Goal: Task Accomplishment & Management: Complete application form

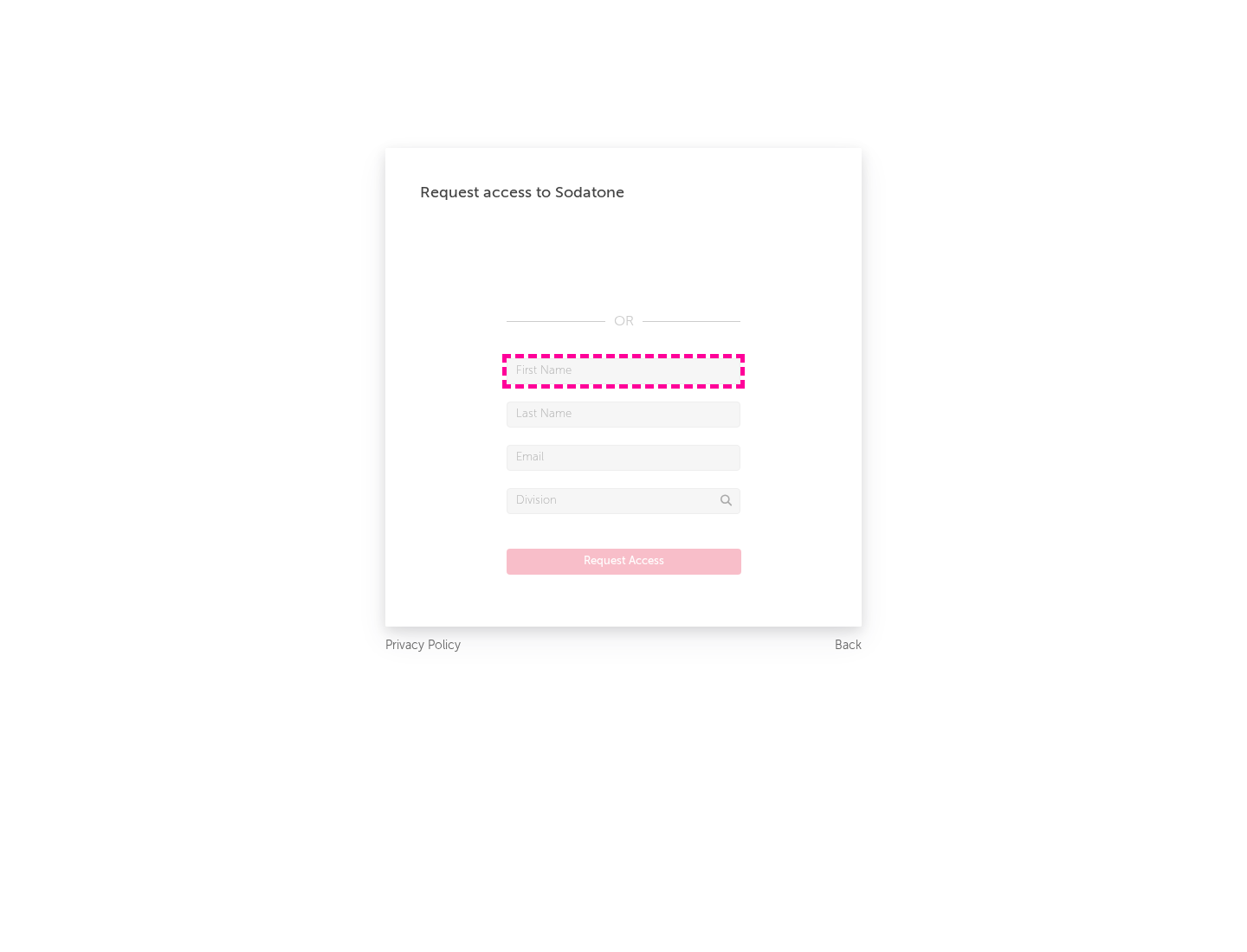
click at [624, 370] on input "text" at bounding box center [624, 371] width 234 height 26
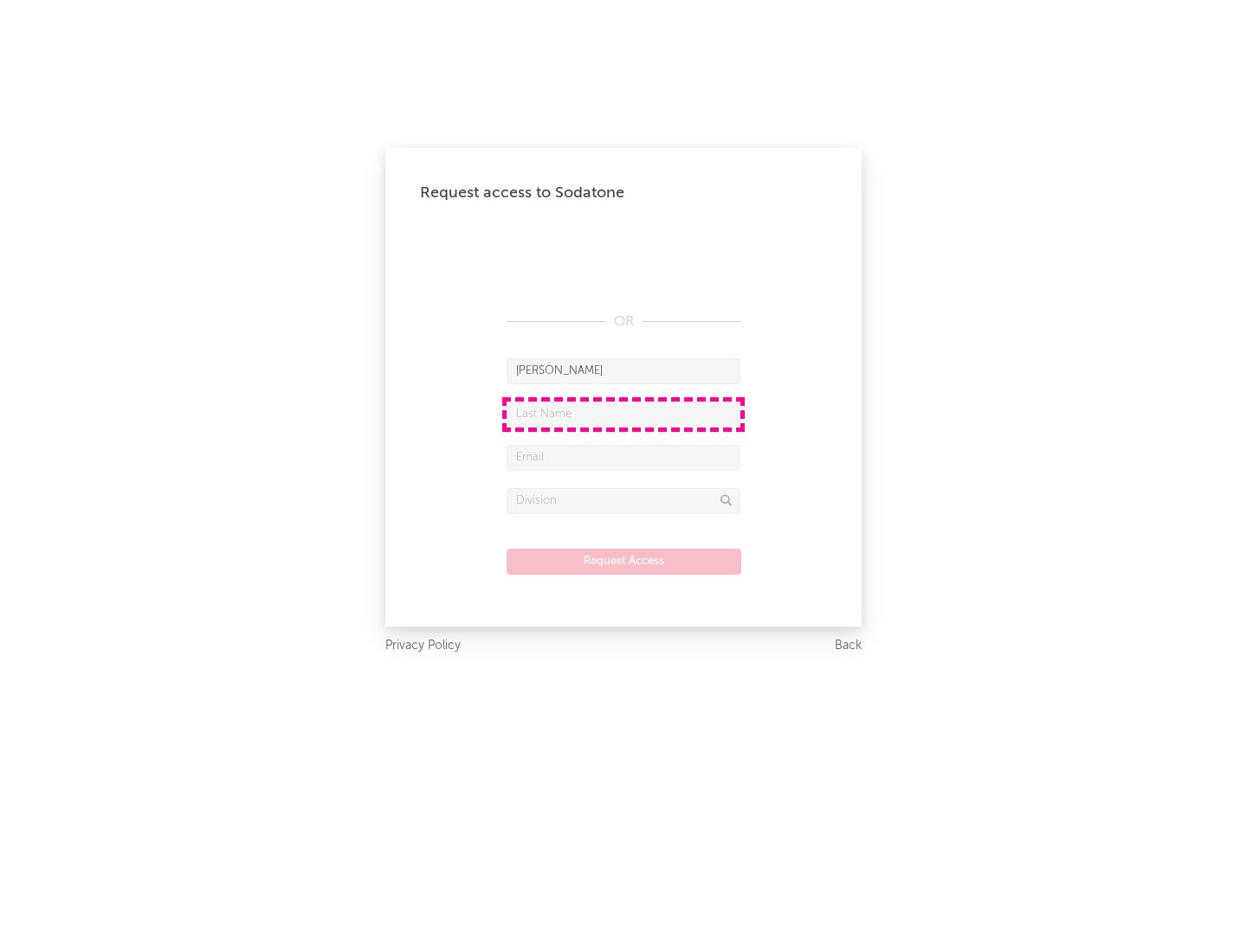
type input "[PERSON_NAME]"
click at [624, 413] on input "text" at bounding box center [624, 414] width 234 height 26
type input "[PERSON_NAME]"
click at [624, 458] on input "text" at bounding box center [624, 458] width 234 height 26
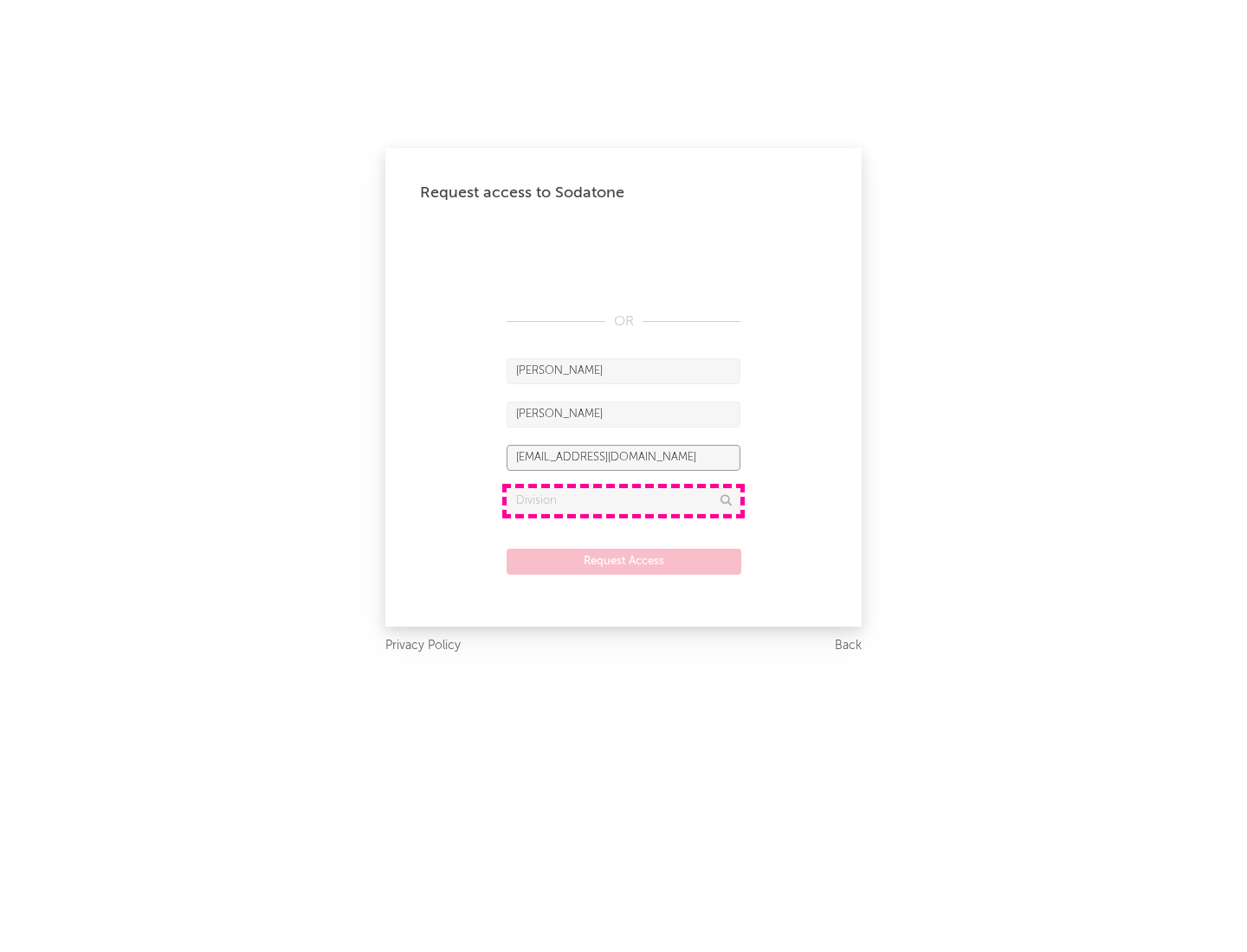
type input "[EMAIL_ADDRESS][DOMAIN_NAME]"
click at [624, 501] on input "text" at bounding box center [624, 501] width 234 height 26
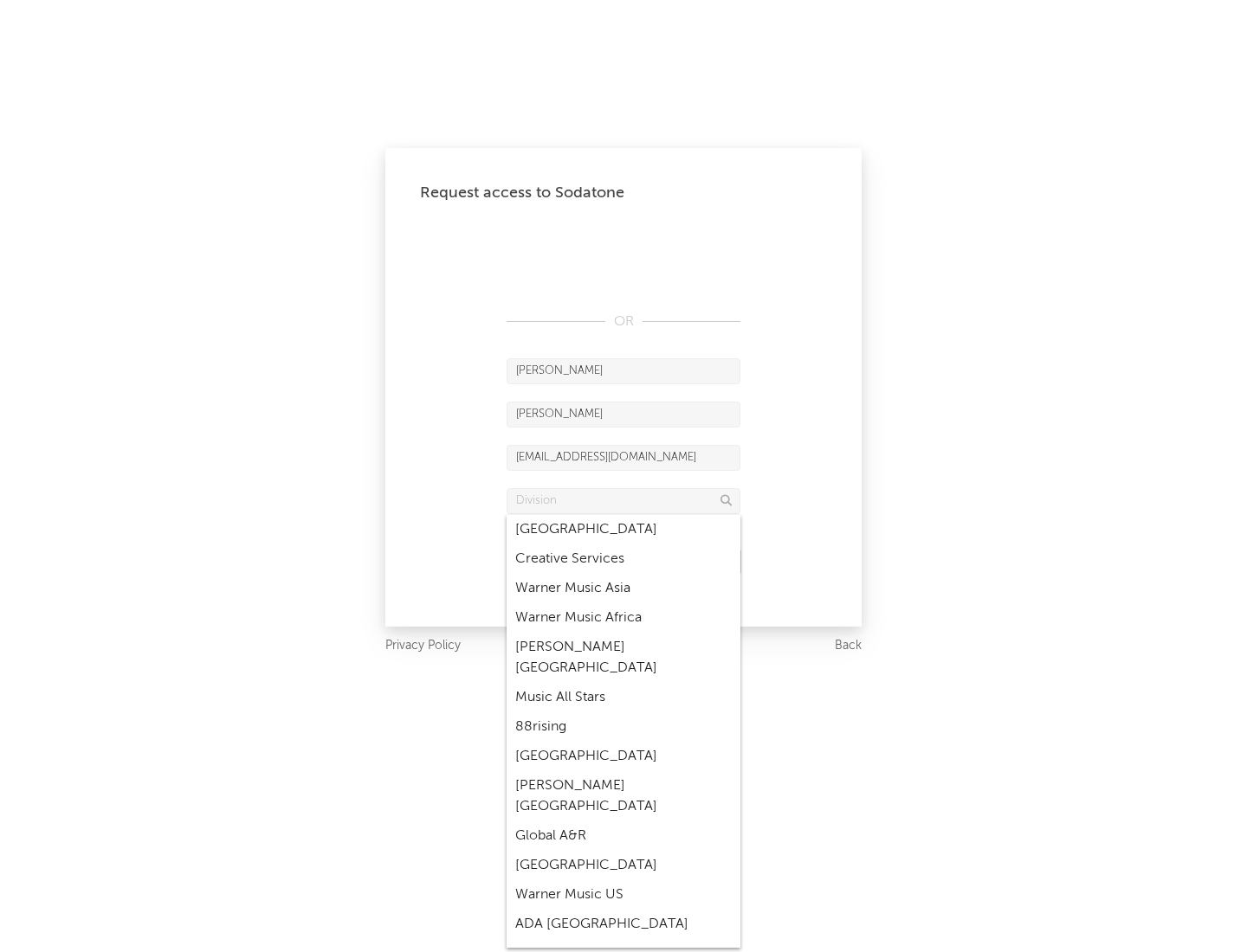
click at [618, 683] on div "Music All Stars" at bounding box center [624, 697] width 234 height 30
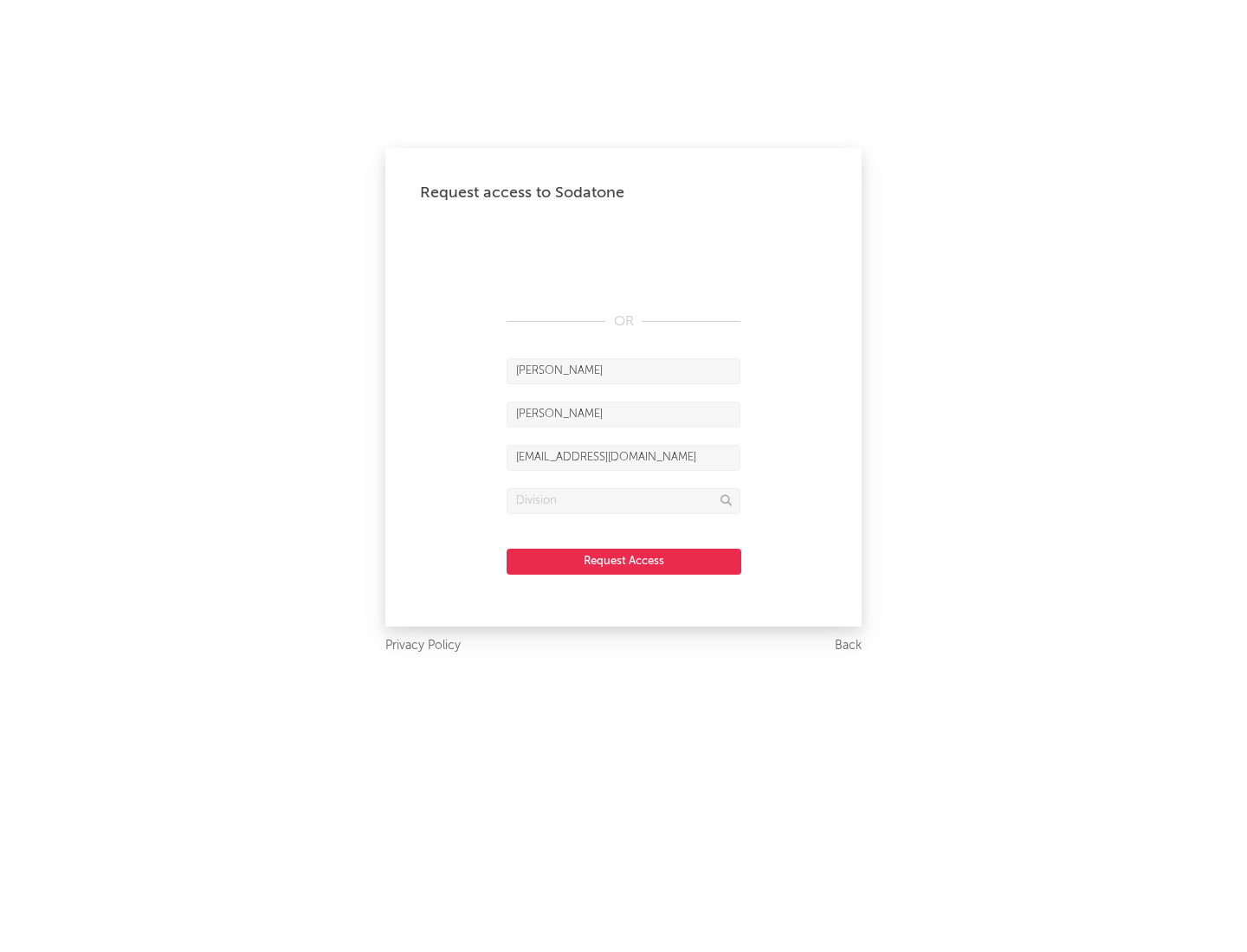
type input "Music All Stars"
click at [624, 561] on button "Request Access" at bounding box center [624, 561] width 234 height 26
